Goal: Check status: Check status

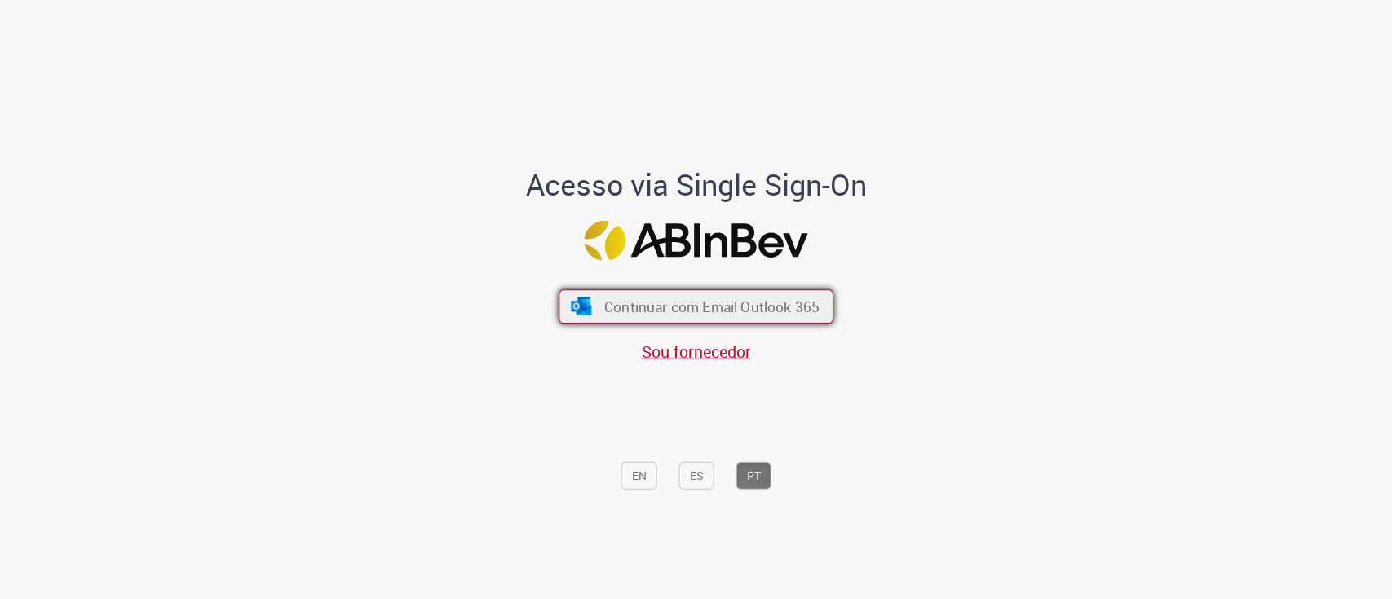
click at [612, 308] on span "Continuar com Email Outlook 365" at bounding box center [711, 306] width 215 height 19
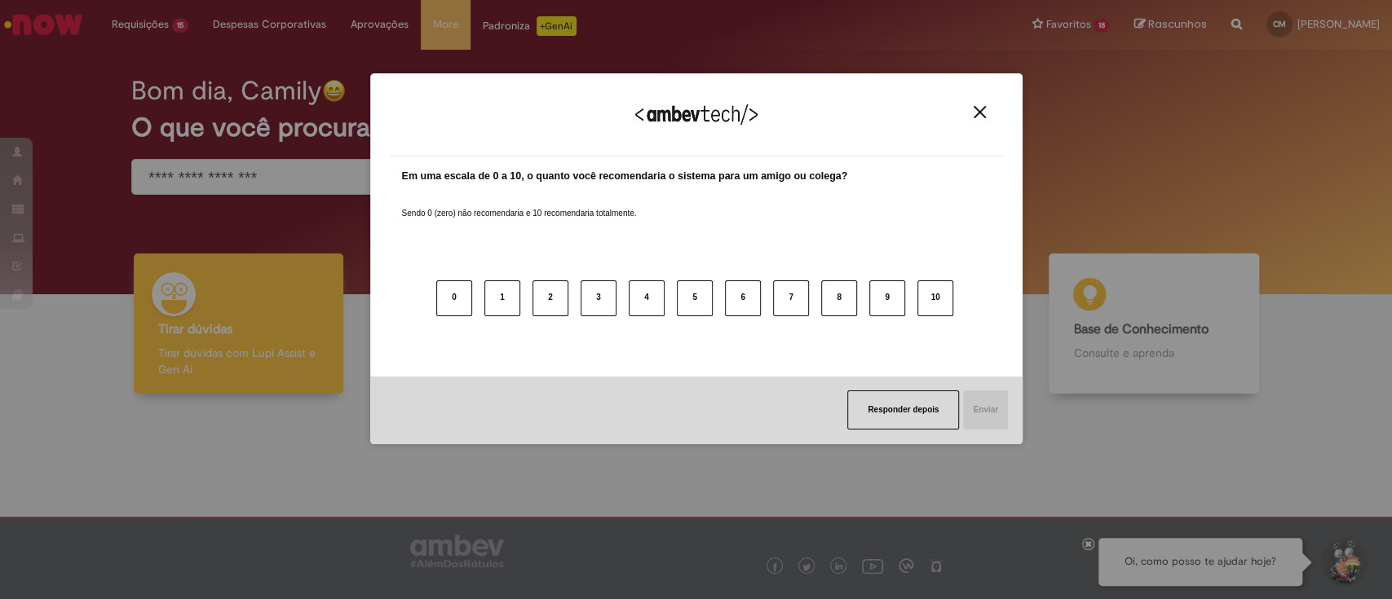
click at [992, 108] on div "Agradecemos seu feedback!" at bounding box center [696, 125] width 613 height 64
click at [988, 108] on button "Close" at bounding box center [980, 112] width 22 height 14
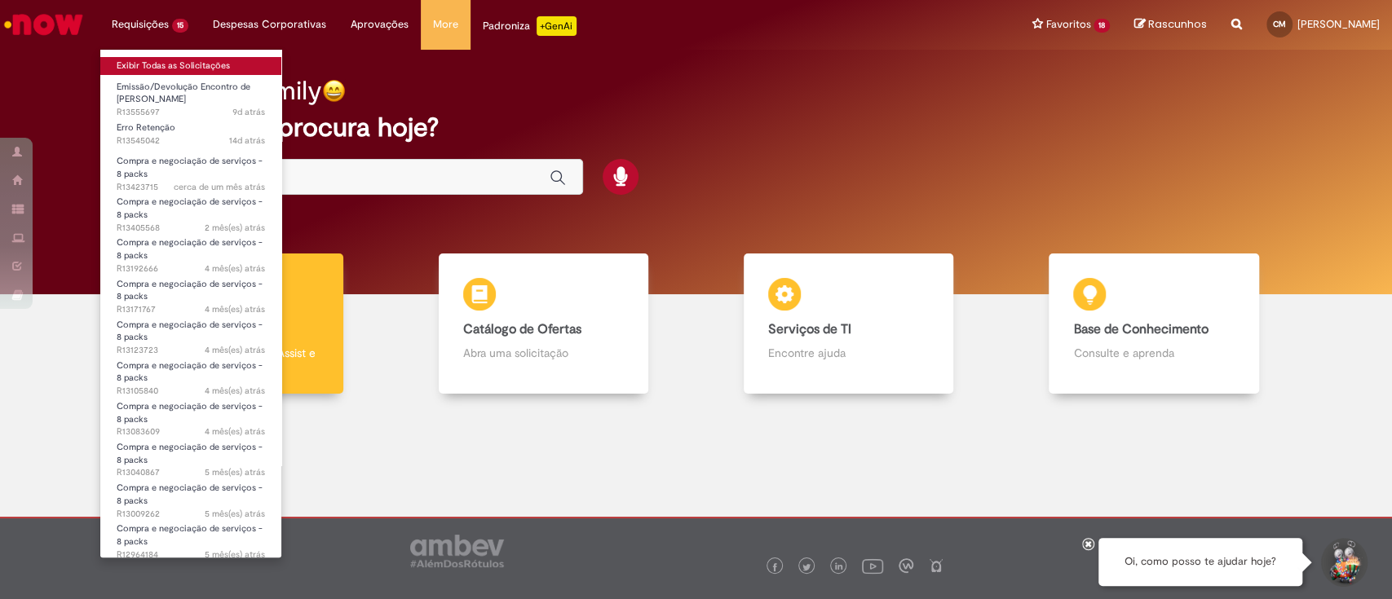
click at [148, 66] on link "Exibir Todas as Solicitações" at bounding box center [190, 66] width 181 height 18
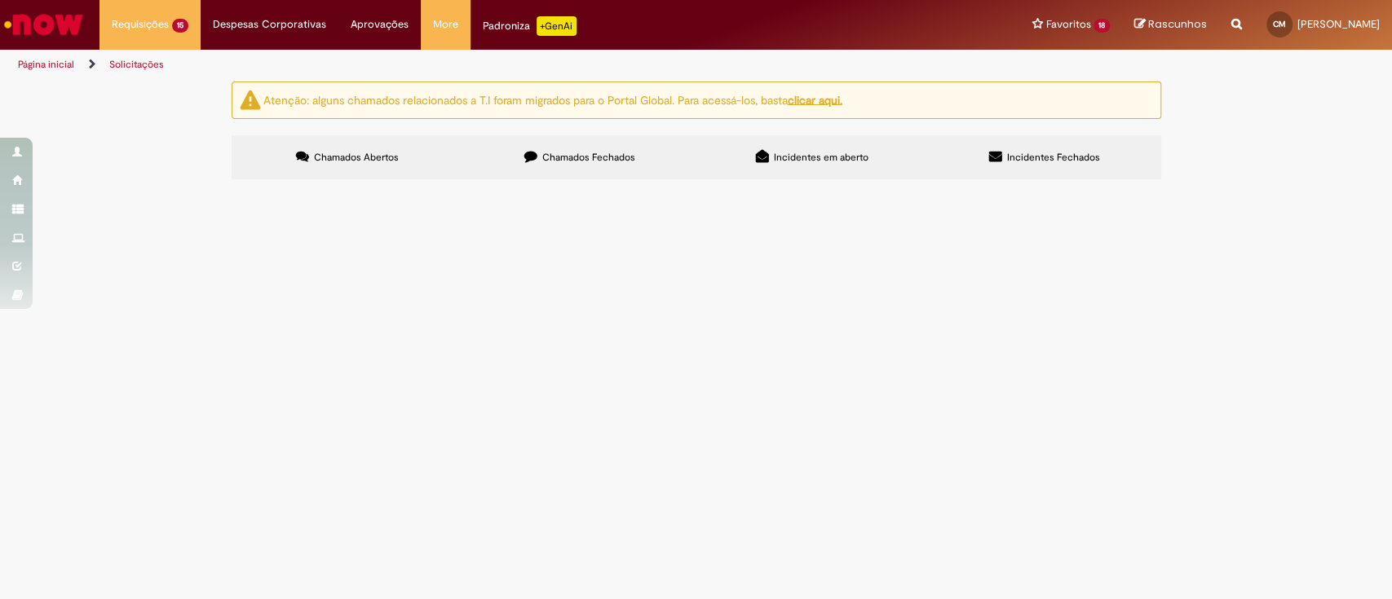
click at [0, 0] on th "Descrição" at bounding box center [0, 0] width 0 height 0
click at [0, 0] on input "Pesquisar" at bounding box center [0, 0] width 0 height 0
paste input "*********"
drag, startPoint x: 907, startPoint y: 218, endPoint x: 491, endPoint y: 95, distance: 433.8
click at [491, 95] on div "Atenção: alguns chamados relacionados a T.I foram migrados para o Portal Global…" at bounding box center [696, 133] width 954 height 102
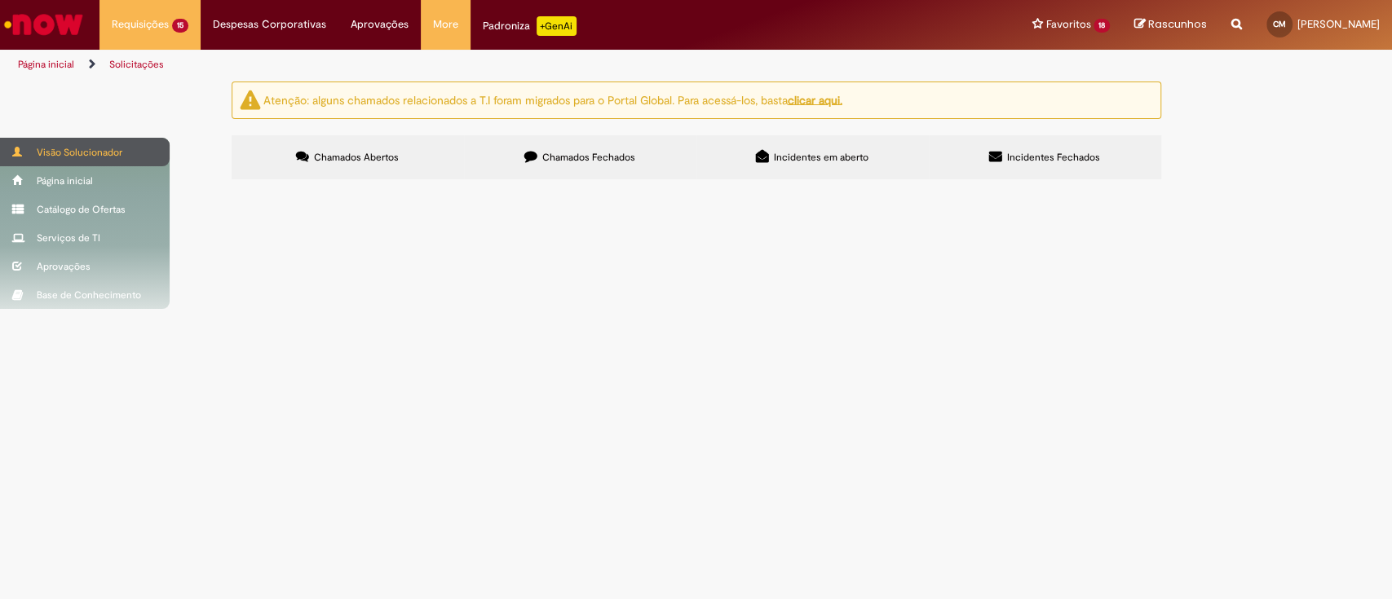
type input "*********"
click at [8, 147] on div "Visão Solucionador" at bounding box center [85, 152] width 170 height 29
